Goal: Information Seeking & Learning: Learn about a topic

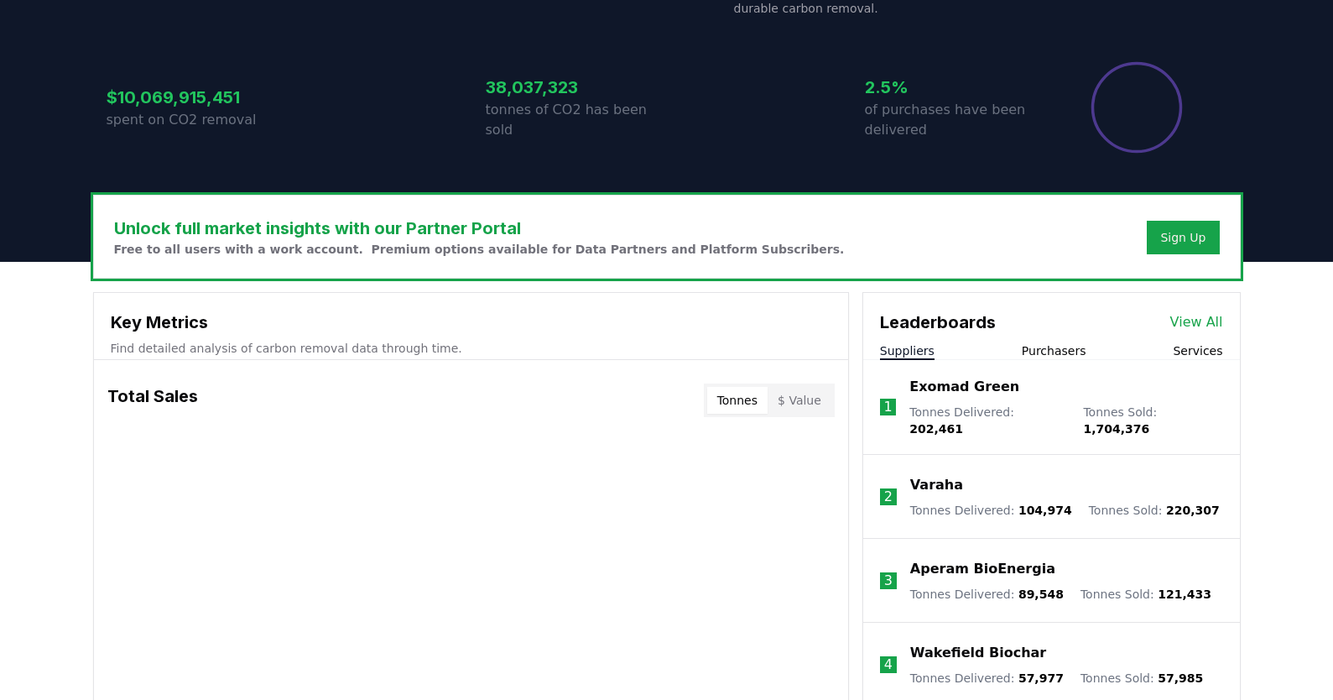
scroll to position [343, 0]
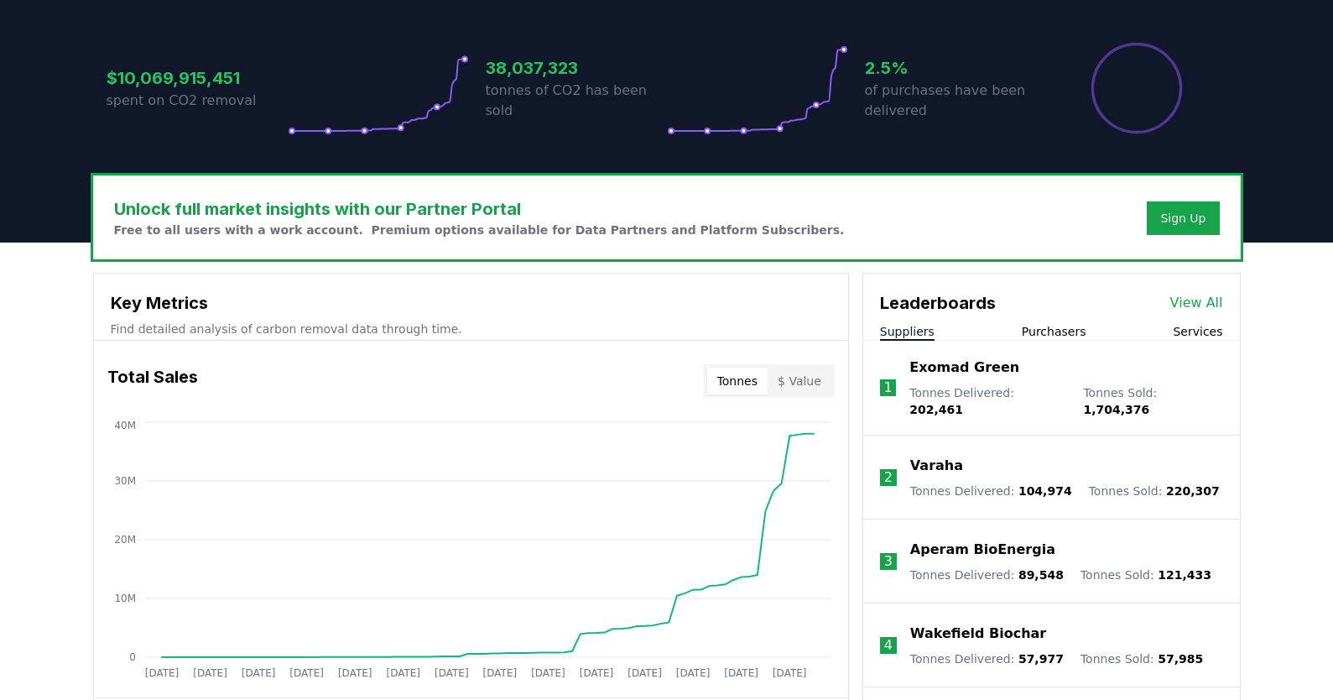
click at [1200, 299] on link "View All" at bounding box center [1197, 303] width 53 height 20
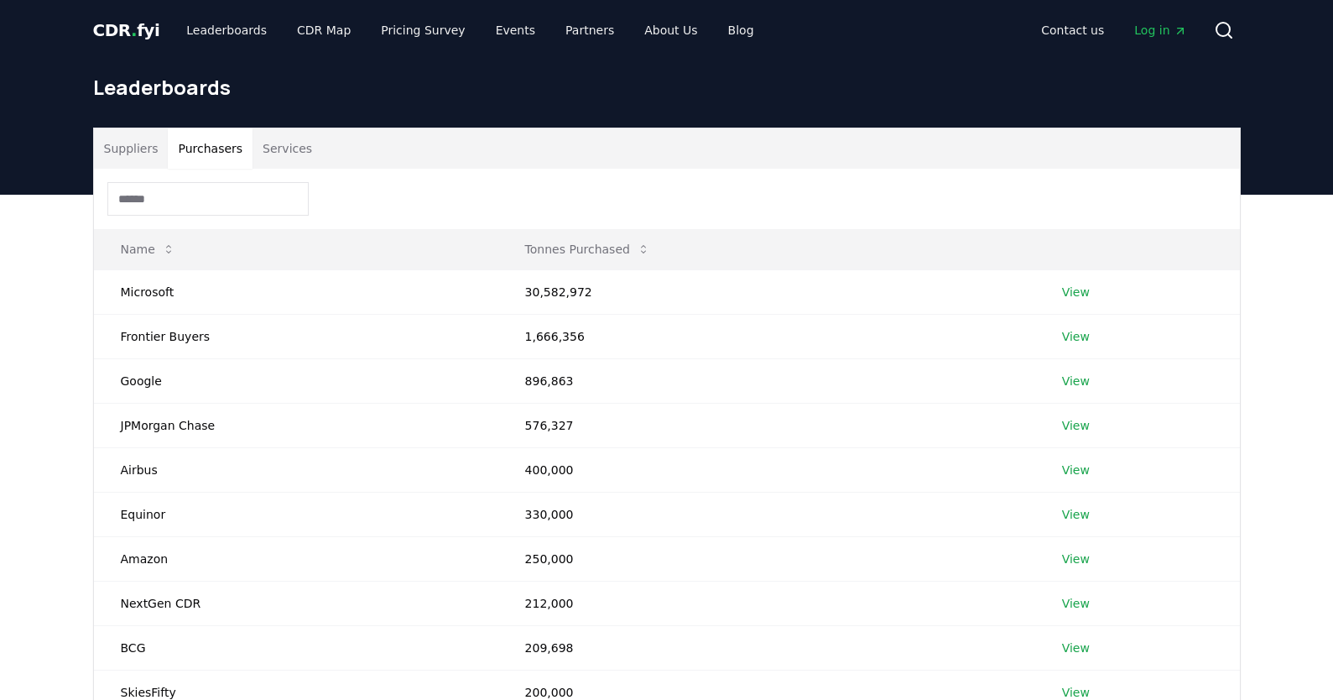
click at [212, 150] on button "Purchasers" at bounding box center [210, 148] width 85 height 40
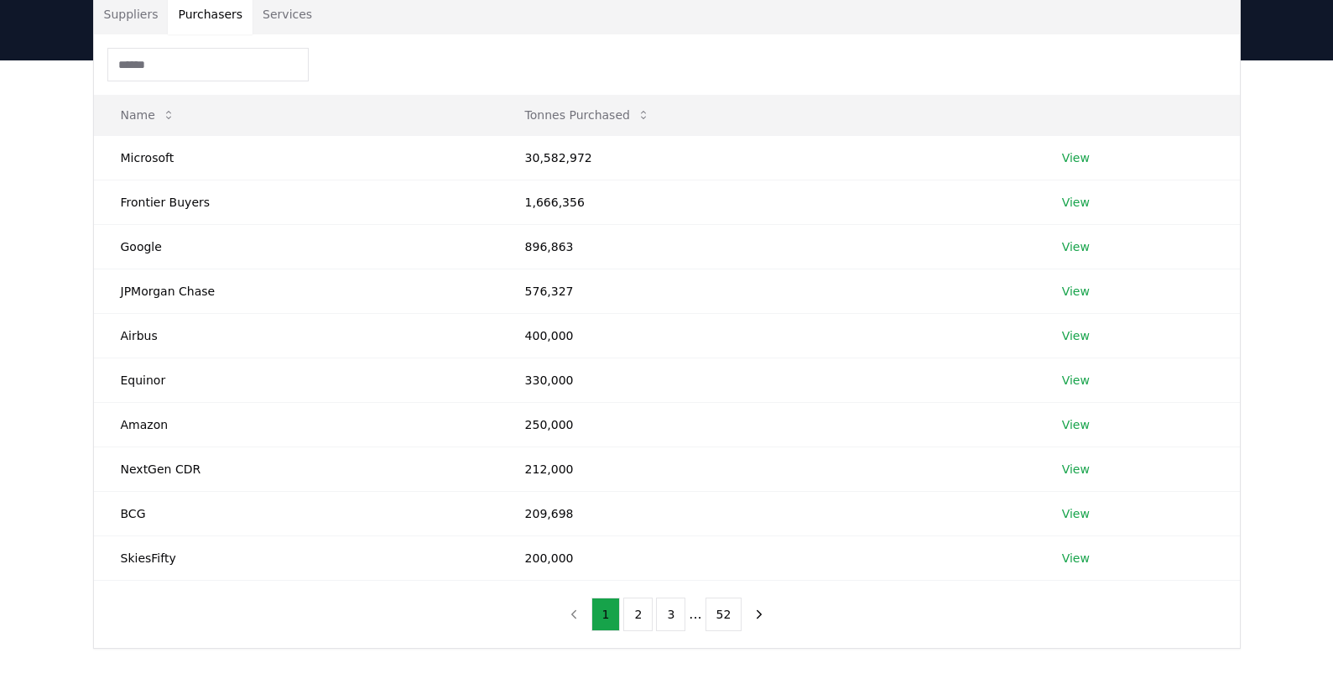
scroll to position [128, 0]
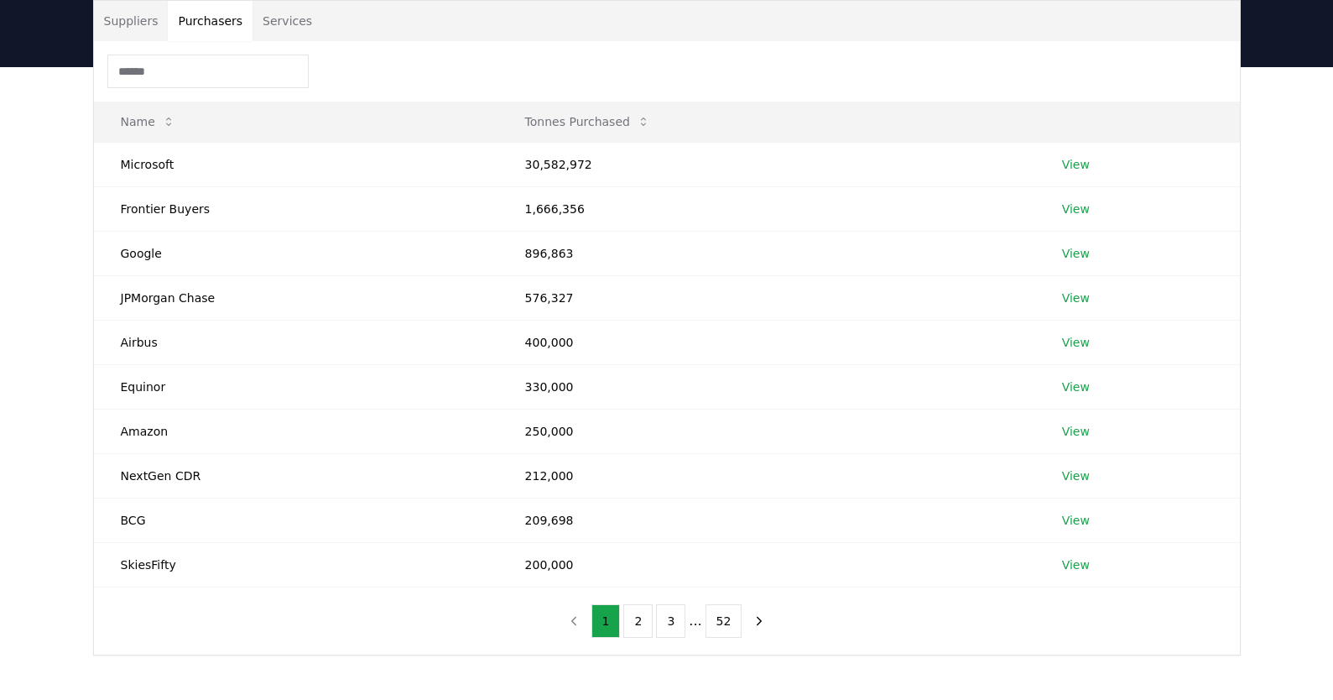
click at [279, 20] on button "Services" at bounding box center [288, 21] width 70 height 40
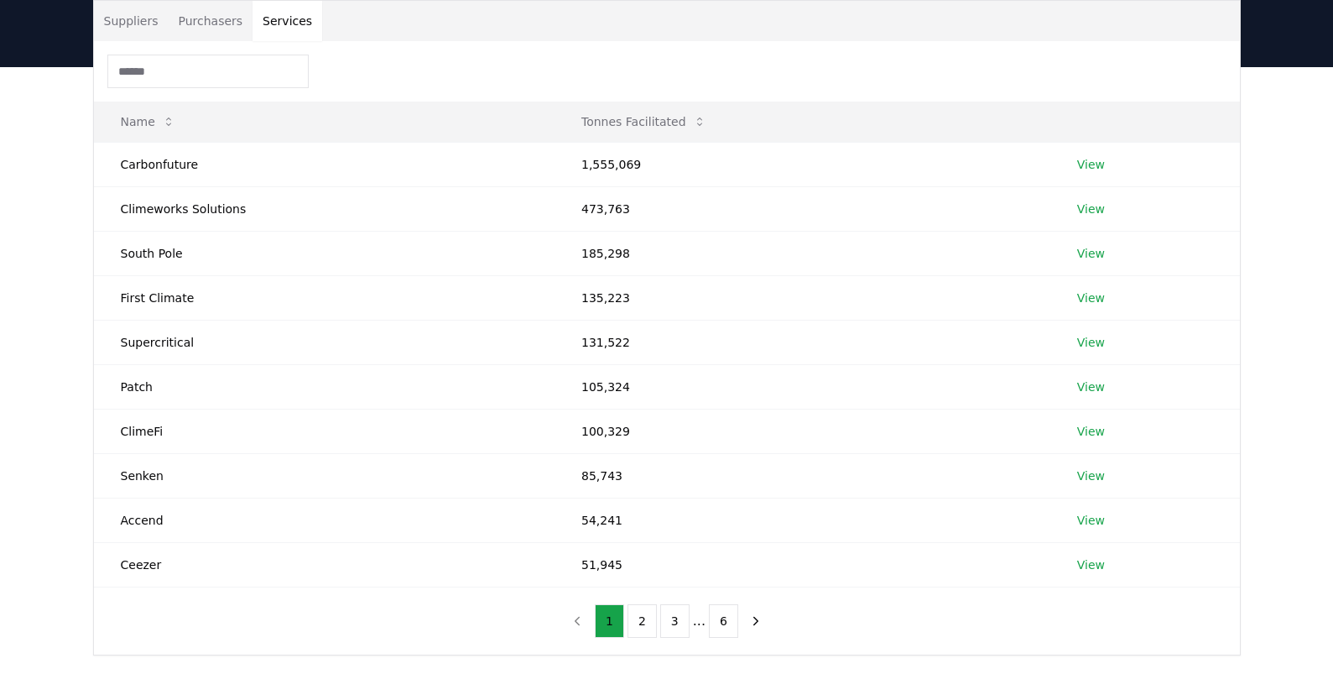
click at [144, 19] on button "Suppliers" at bounding box center [131, 21] width 75 height 40
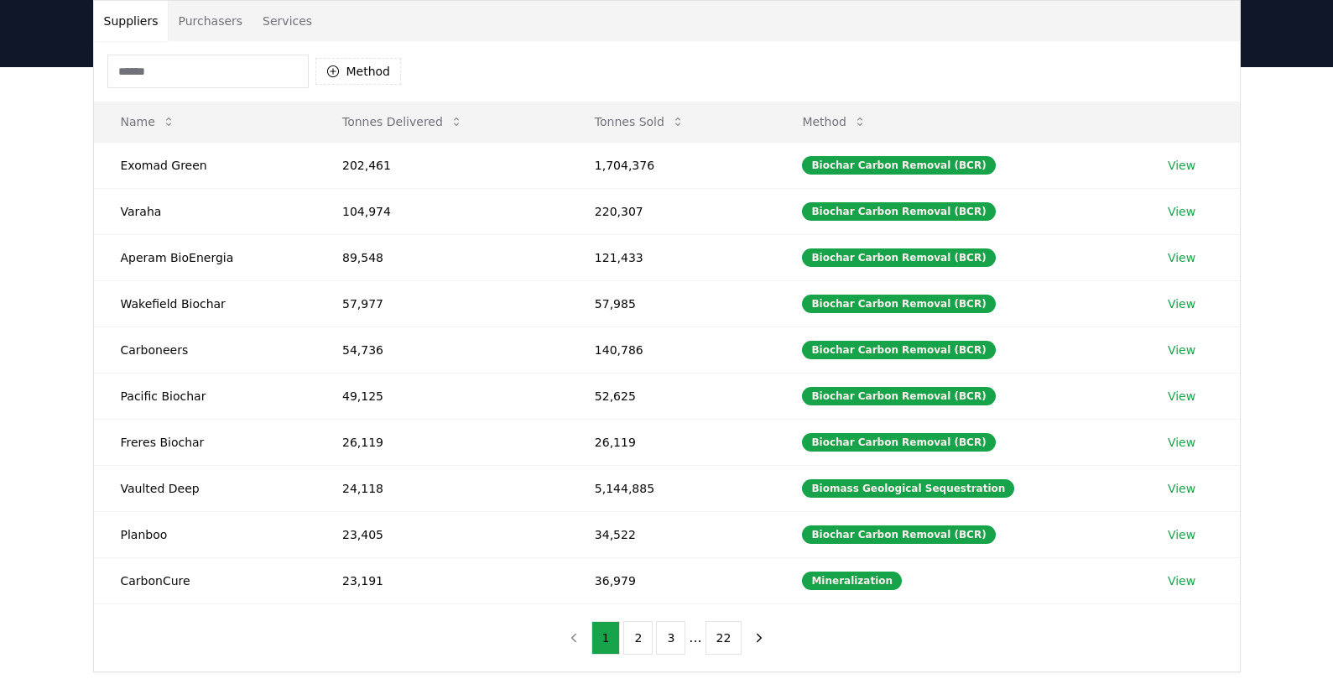
scroll to position [0, 0]
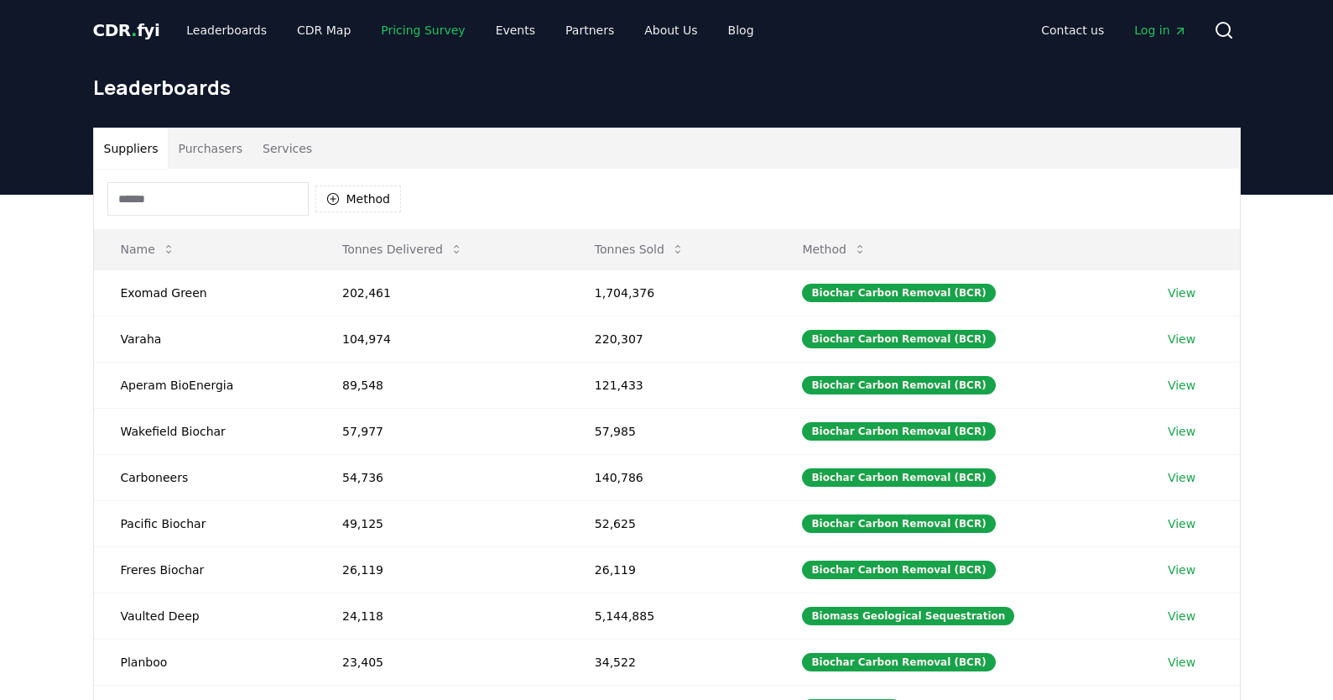
click at [406, 34] on link "Pricing Survey" at bounding box center [423, 30] width 111 height 30
click at [321, 23] on link "CDR Map" at bounding box center [324, 30] width 81 height 30
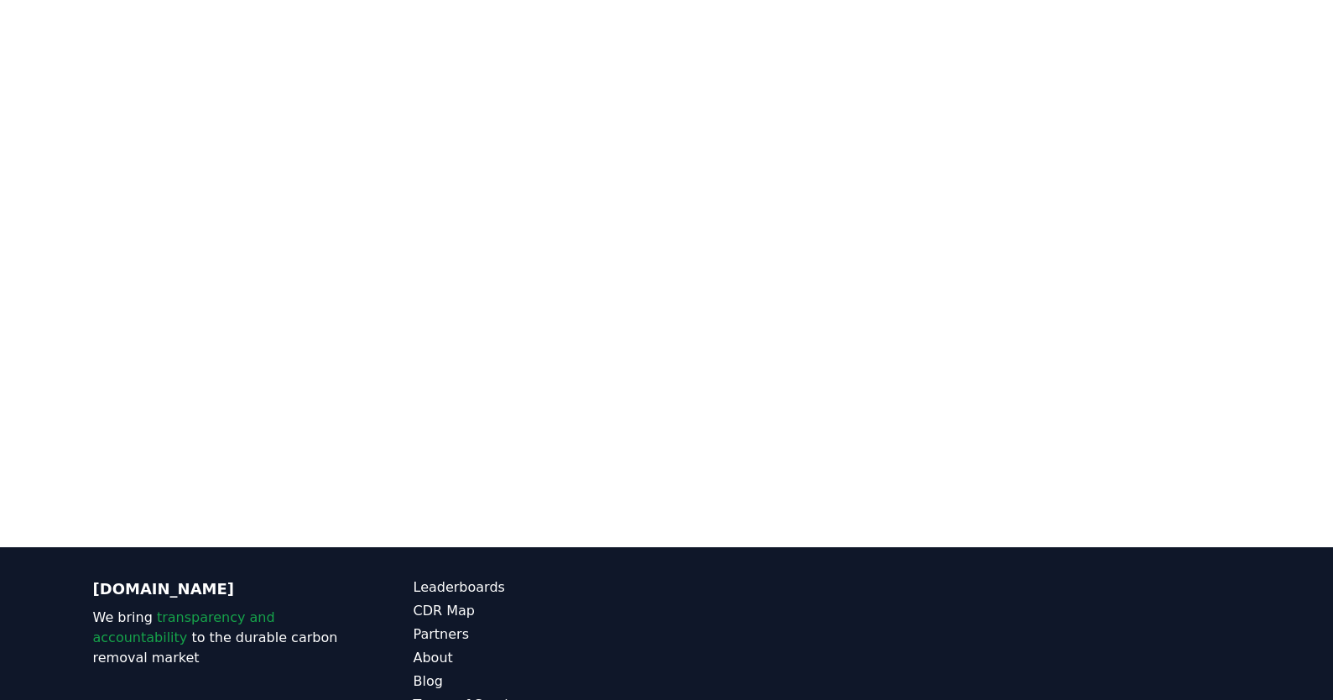
scroll to position [389, 0]
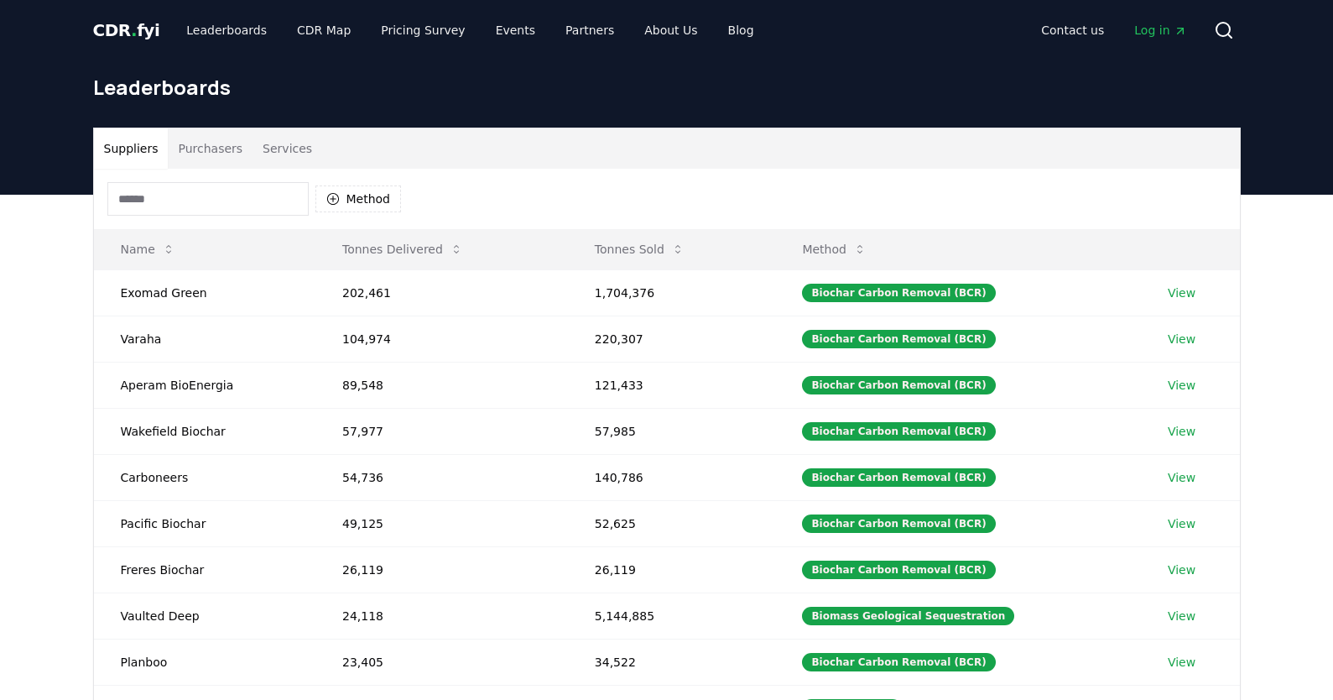
click at [133, 31] on span "CDR . fyi" at bounding box center [126, 30] width 67 height 20
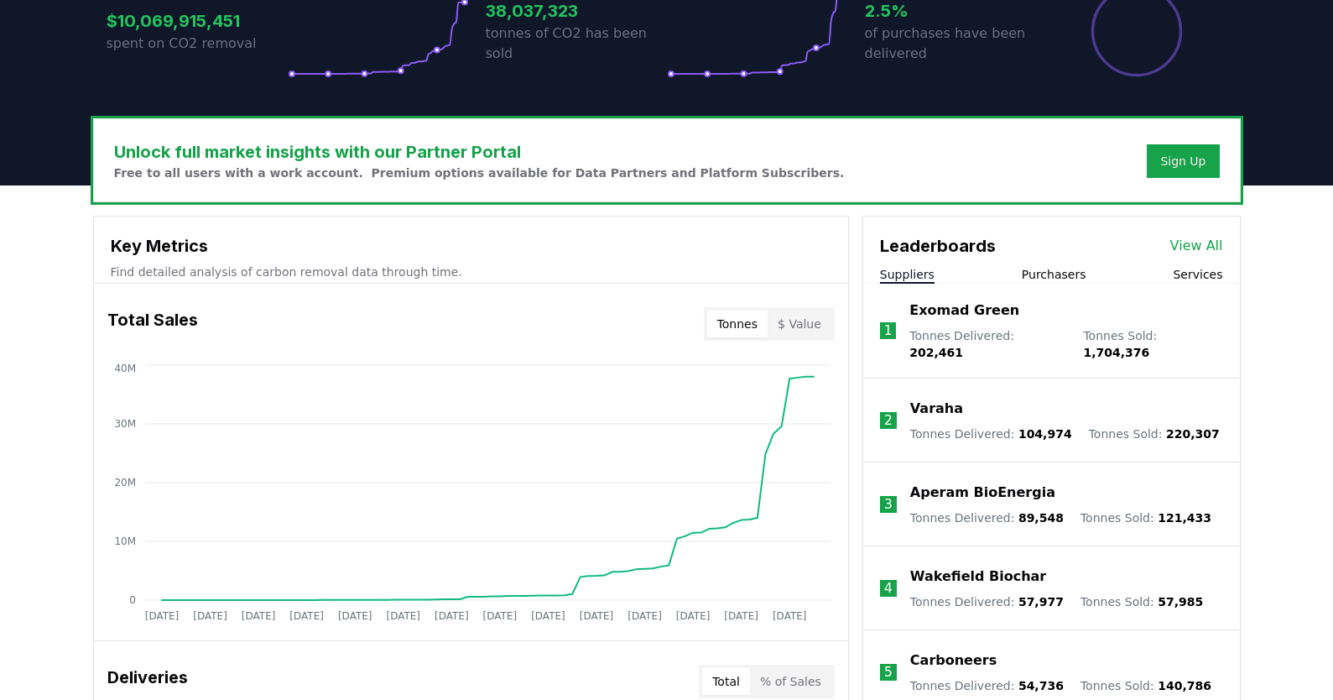
scroll to position [403, 0]
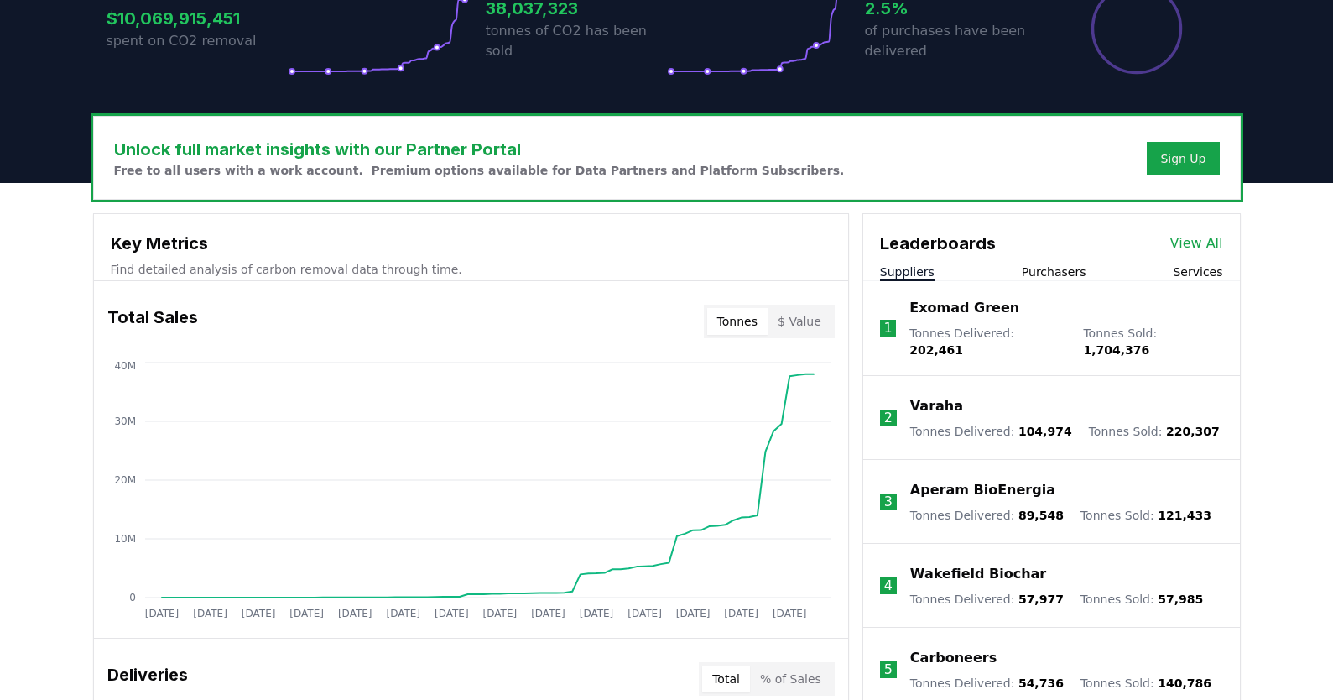
click at [1180, 242] on link "View All" at bounding box center [1197, 243] width 53 height 20
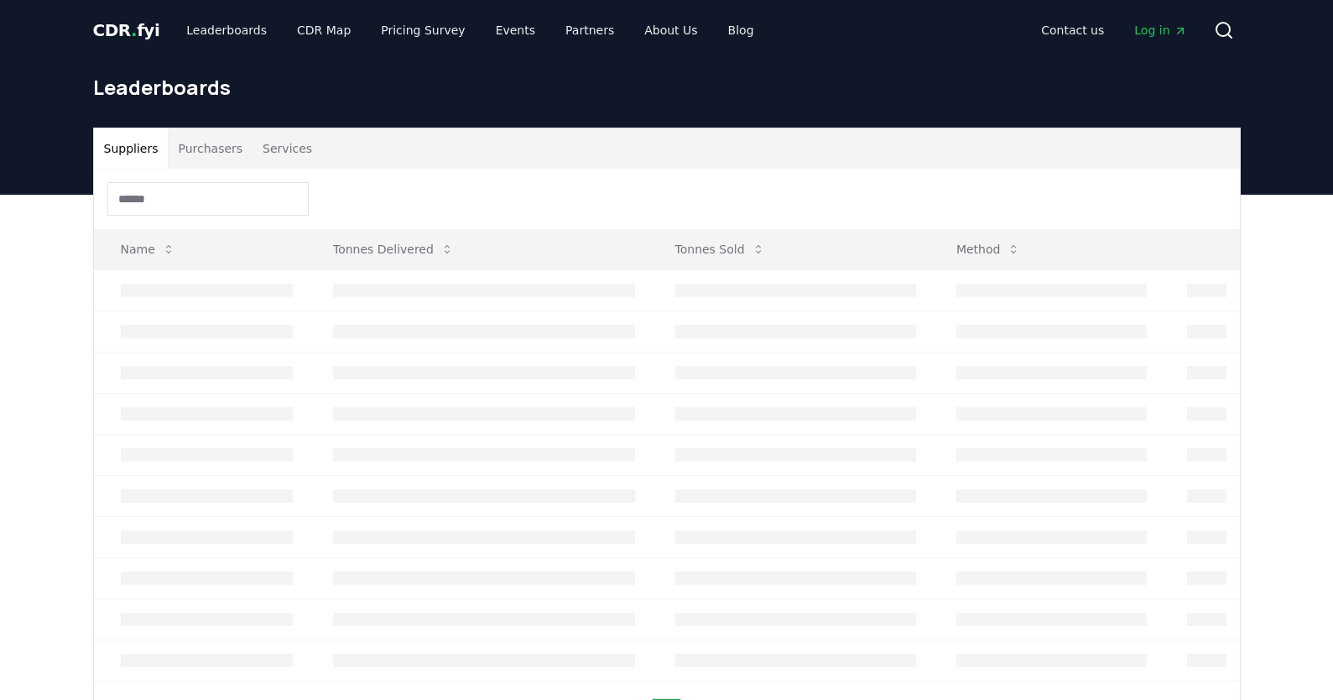
click at [1180, 242] on th at bounding box center [1200, 249] width 79 height 40
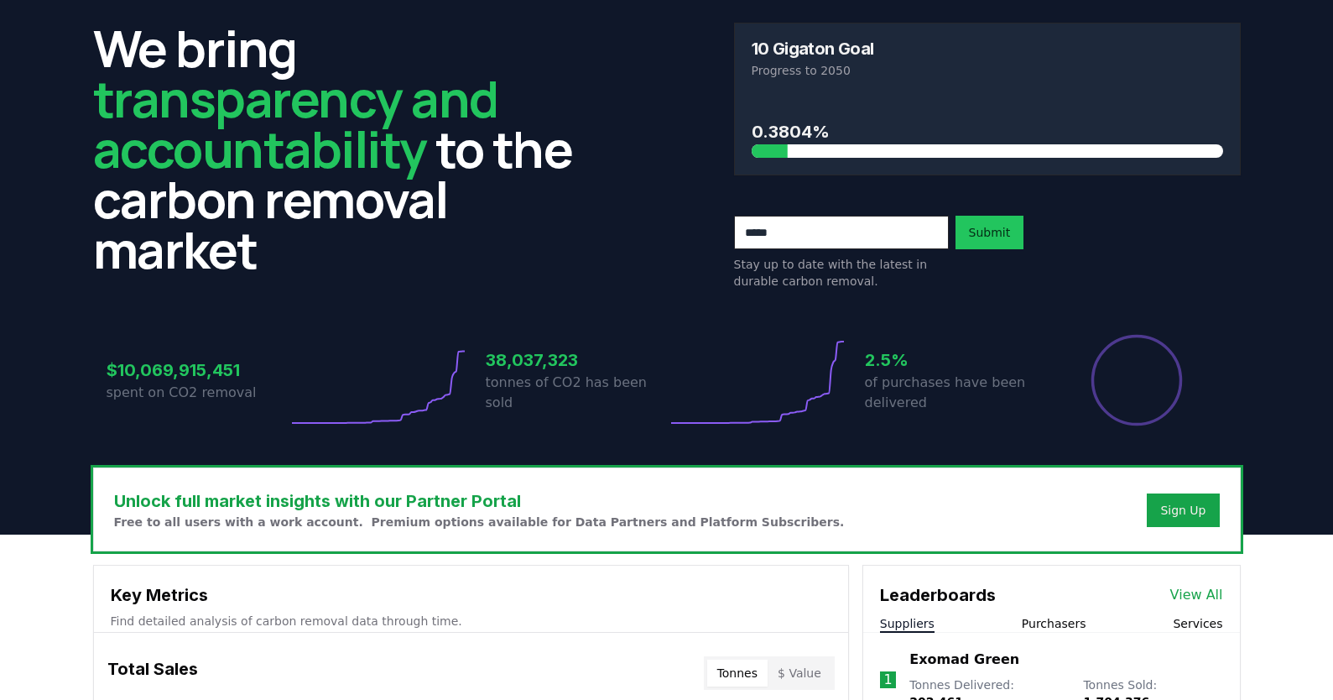
scroll to position [55, 0]
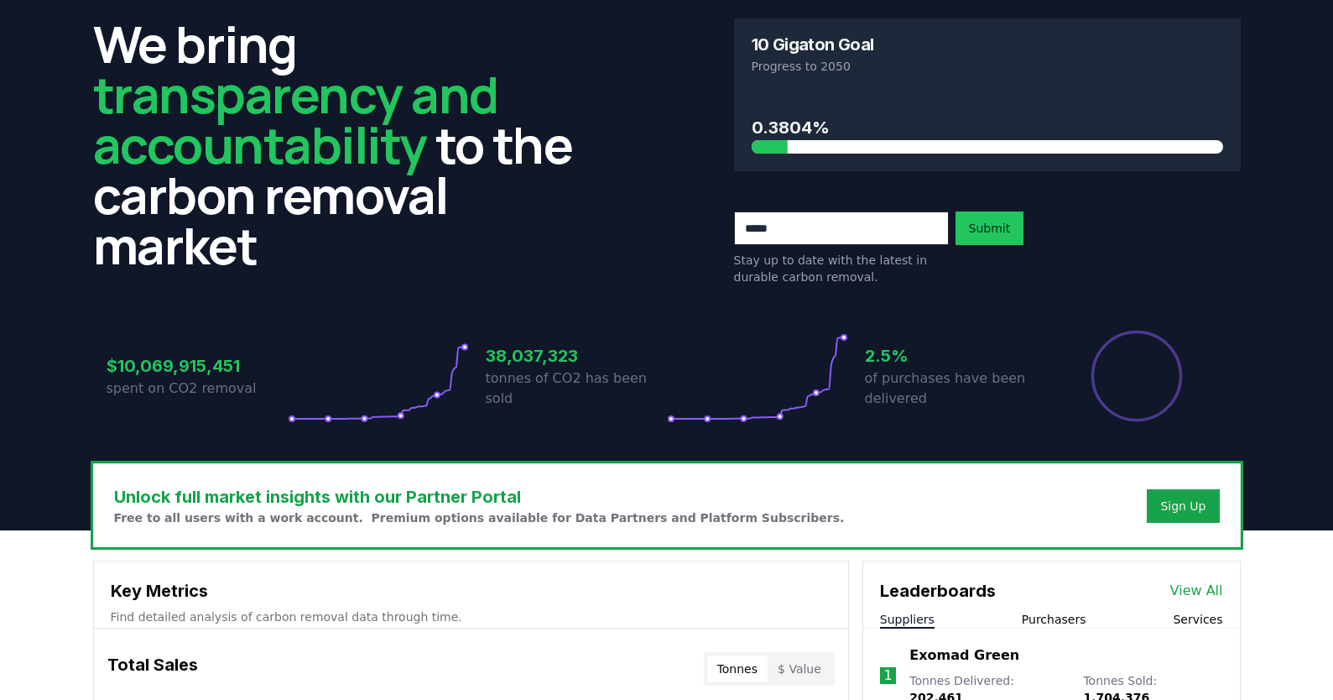
click at [1194, 582] on link "View All" at bounding box center [1197, 591] width 53 height 20
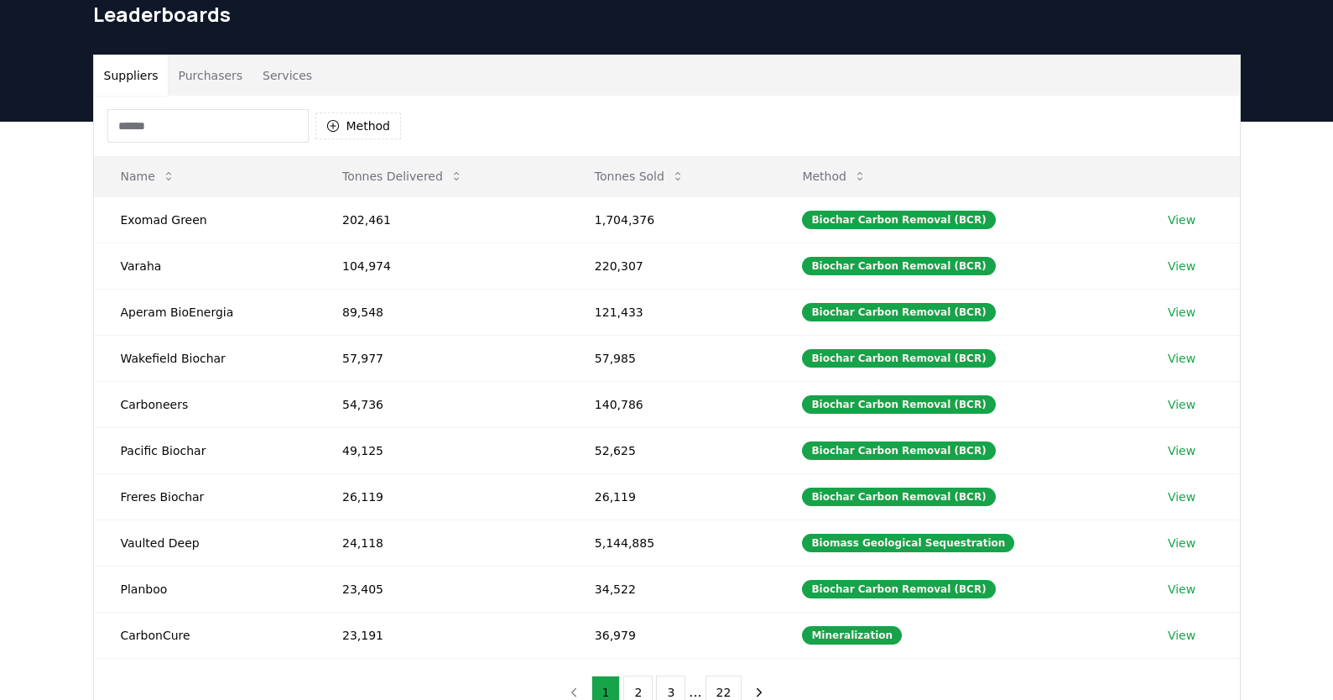
scroll to position [71, 0]
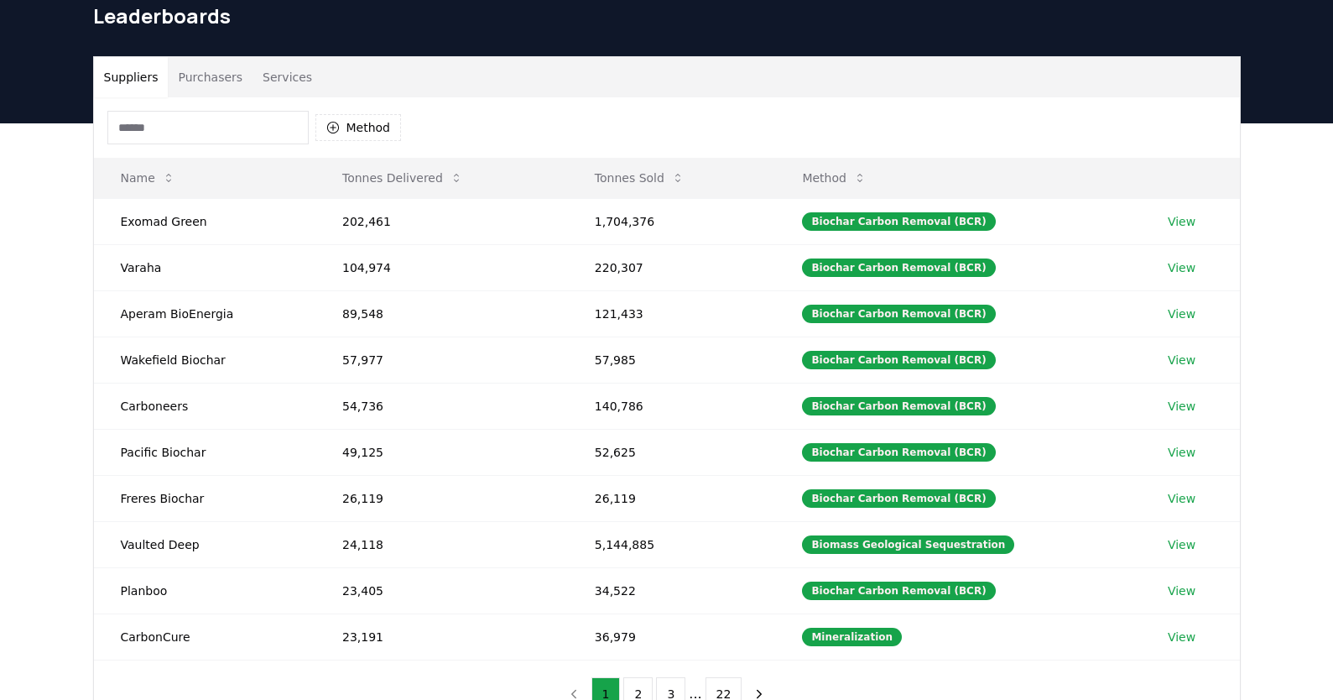
click at [222, 87] on button "Purchasers" at bounding box center [210, 77] width 85 height 40
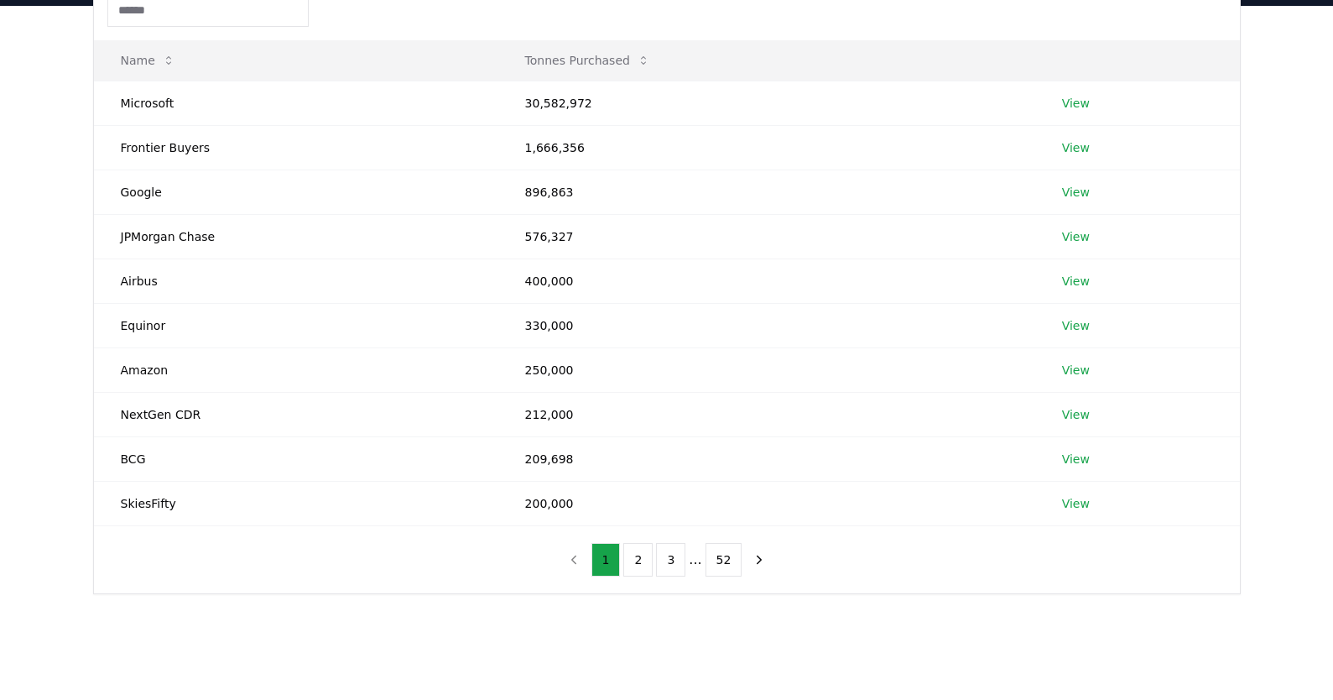
scroll to position [199, 0]
